Goal: Check status: Check status

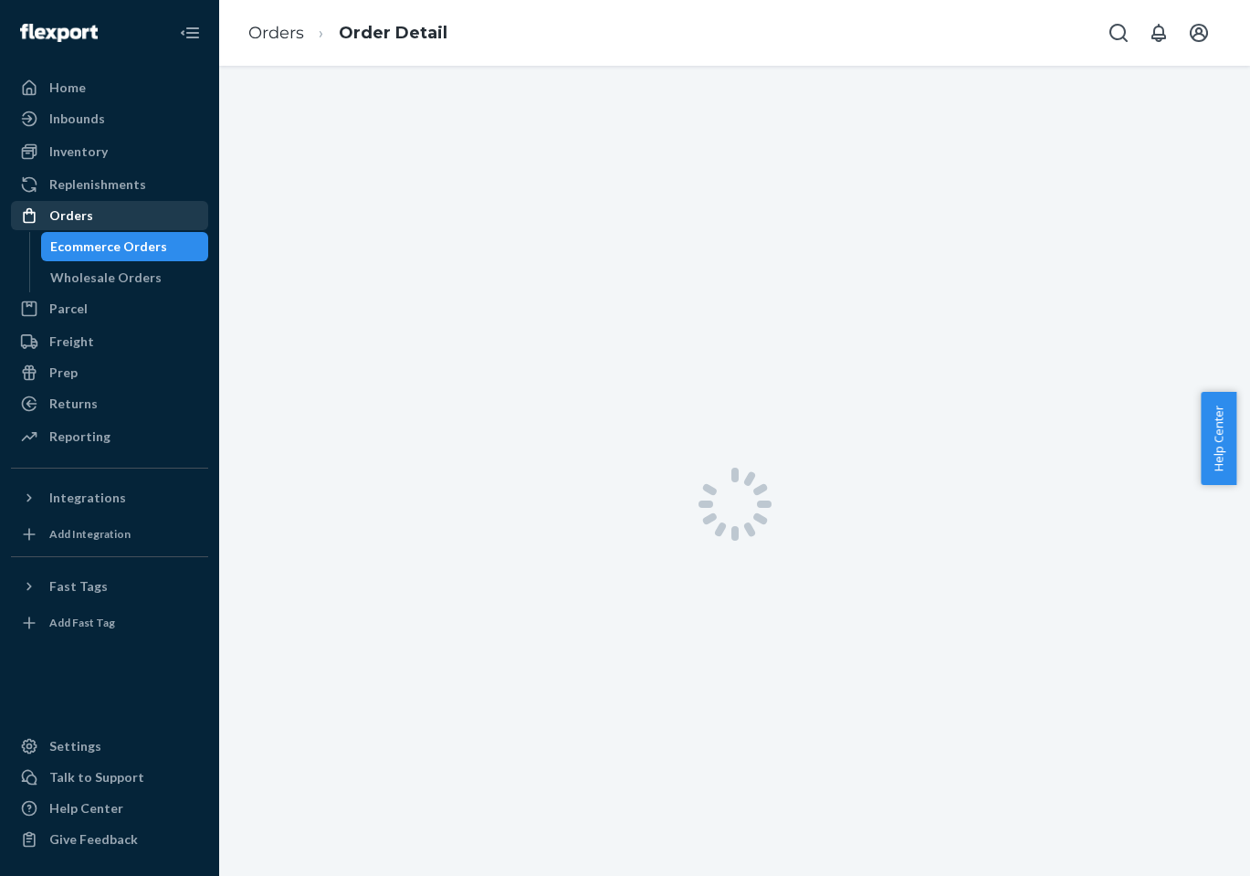
click at [78, 219] on div "Orders" at bounding box center [71, 215] width 44 height 18
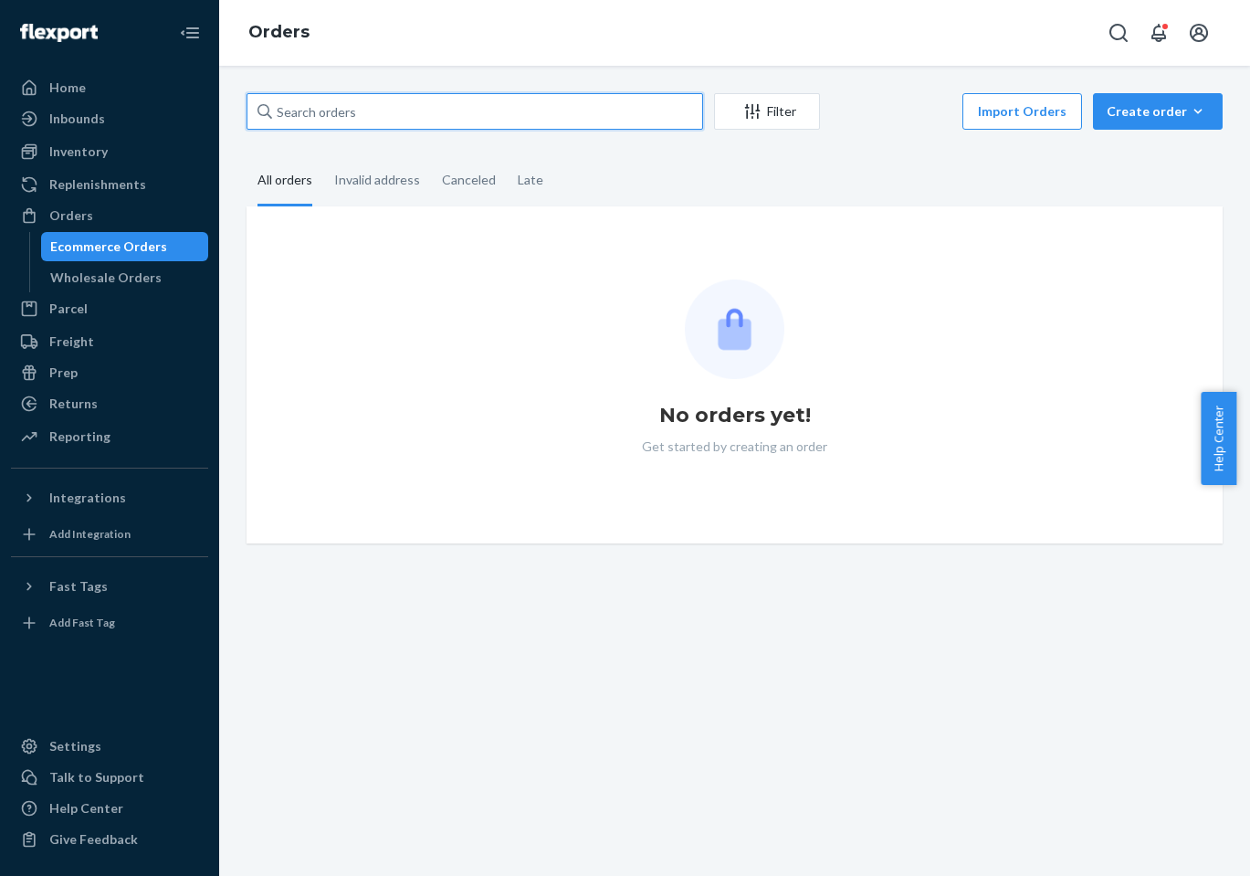
click at [501, 121] on input "text" at bounding box center [475, 111] width 457 height 37
paste input "[EMAIL_ADDRESS][DOMAIN_NAME]"
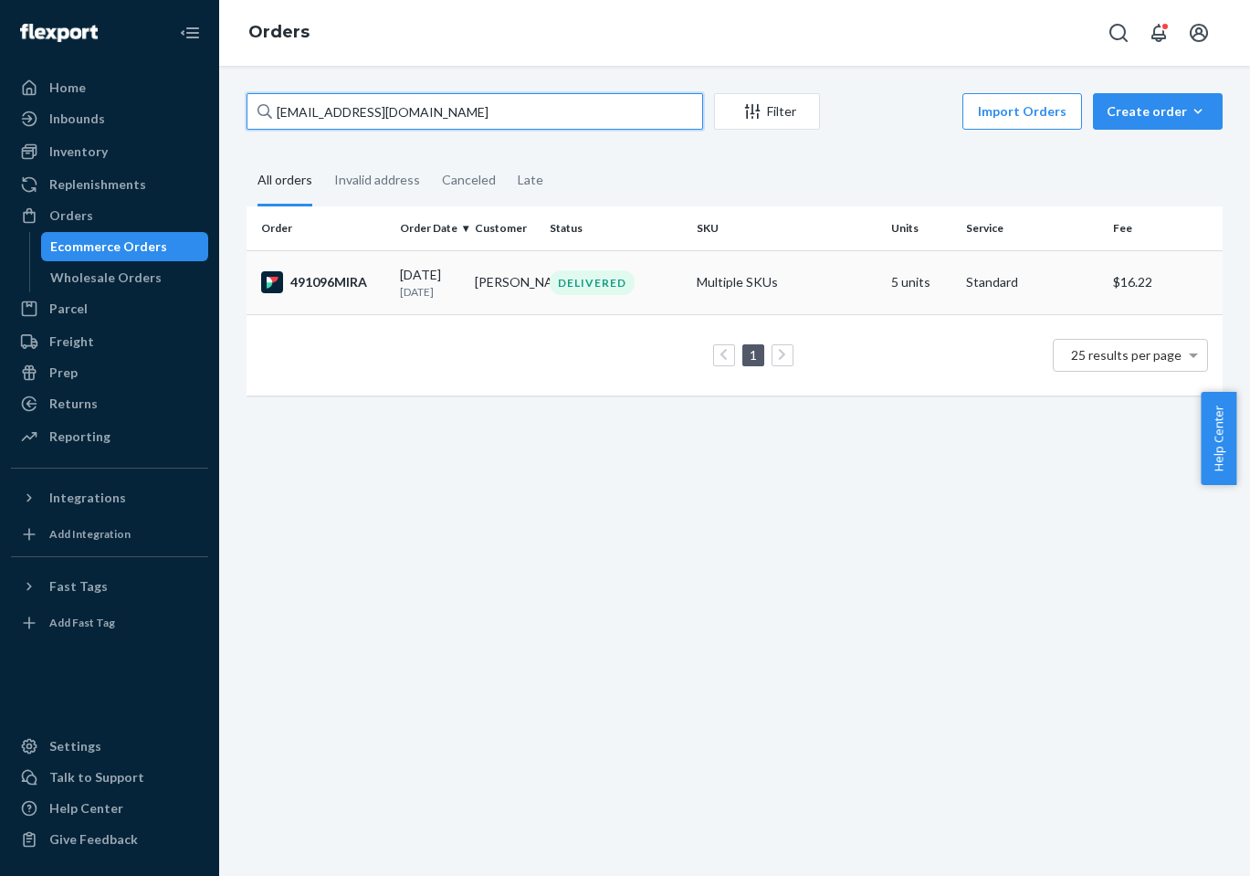
type input "[EMAIL_ADDRESS][DOMAIN_NAME]"
click at [333, 283] on div "491096MIRA" at bounding box center [323, 282] width 124 height 22
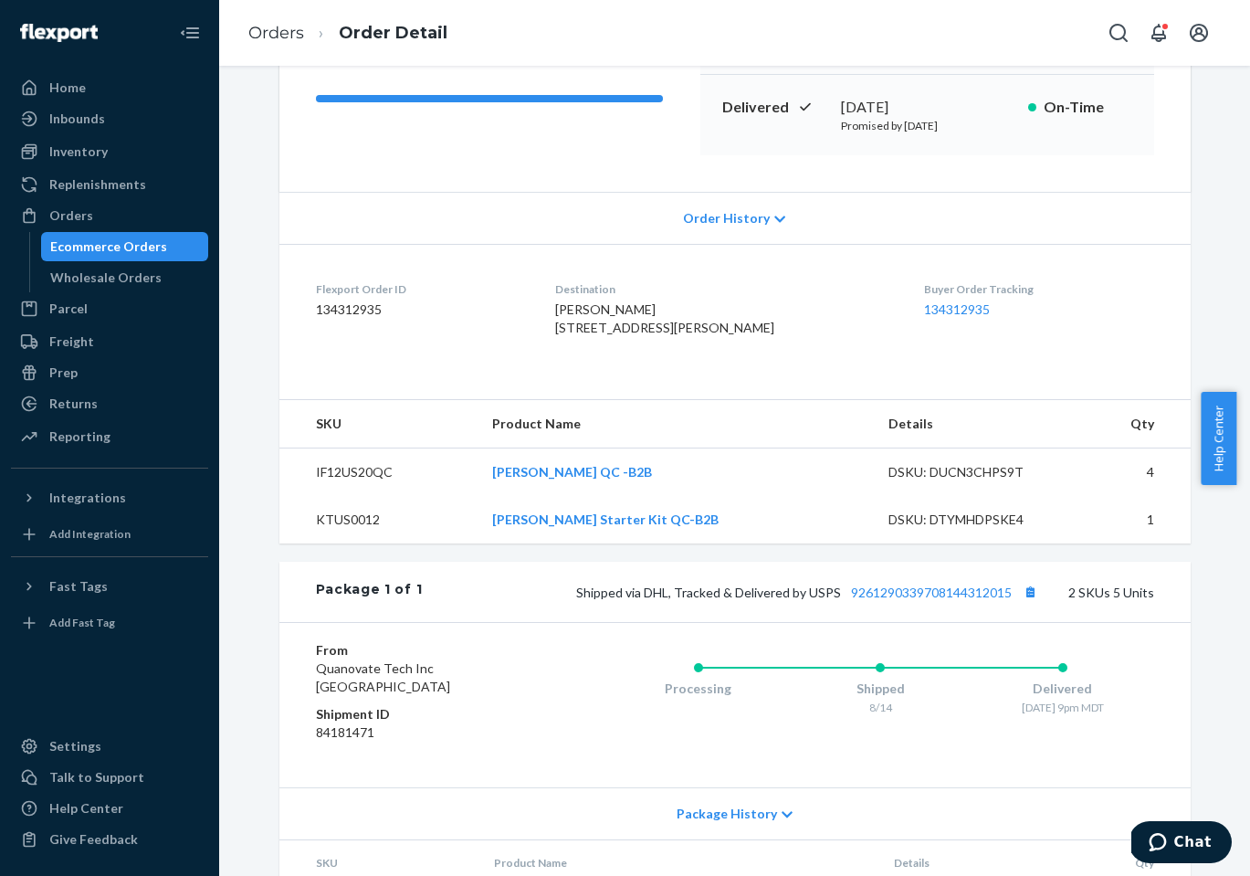
scroll to position [276, 0]
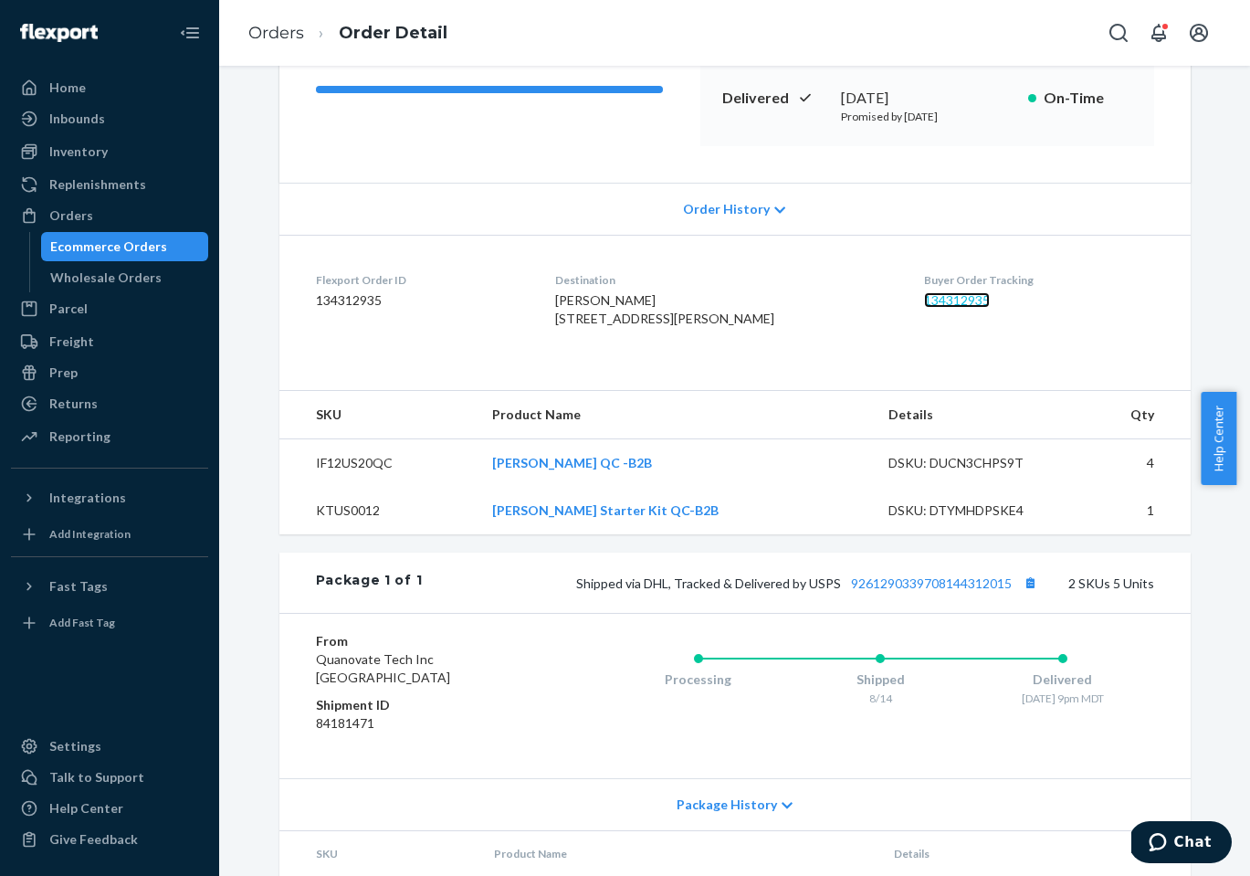
click at [958, 301] on link "134312935" at bounding box center [957, 300] width 66 height 16
click at [901, 591] on link "9261290339708144312015" at bounding box center [931, 583] width 161 height 16
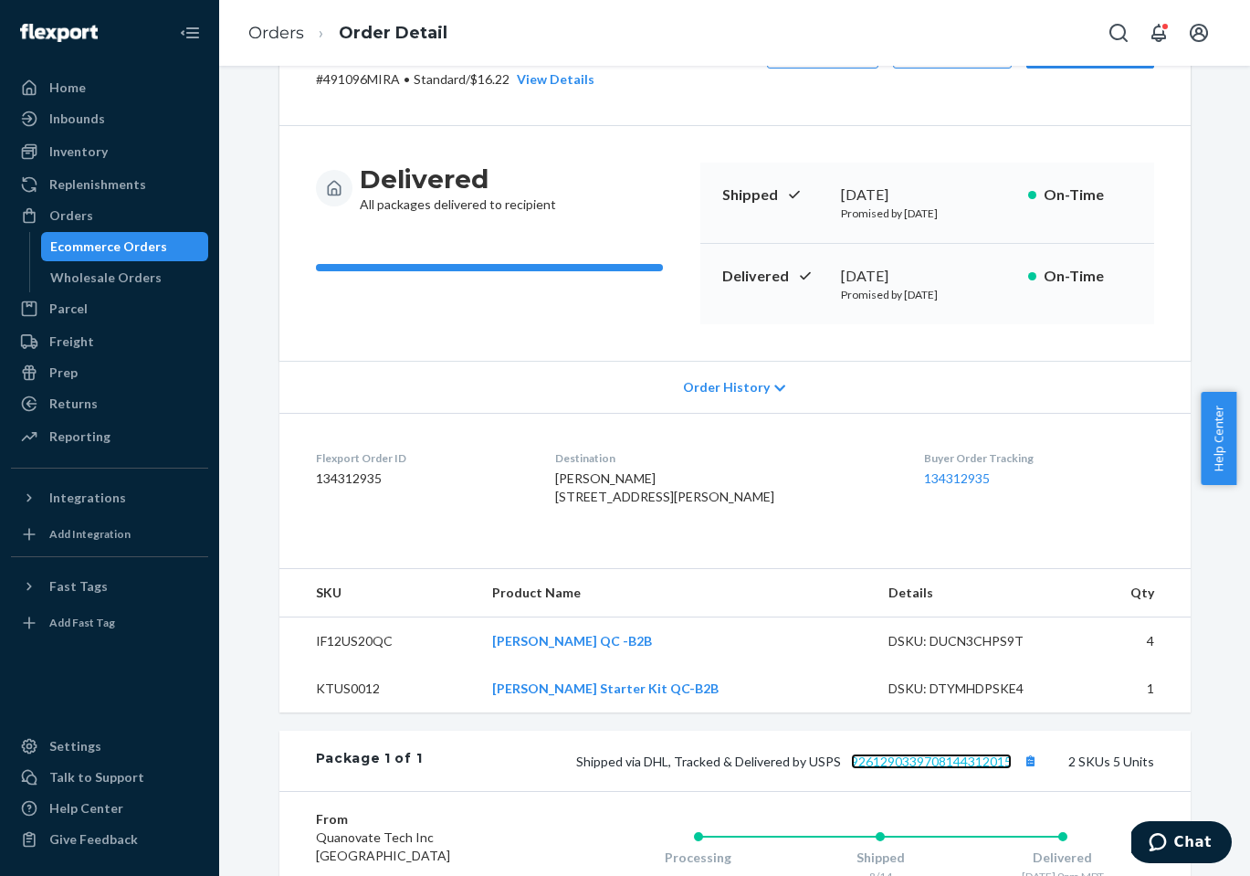
scroll to position [0, 0]
